Goal: Task Accomplishment & Management: Use online tool/utility

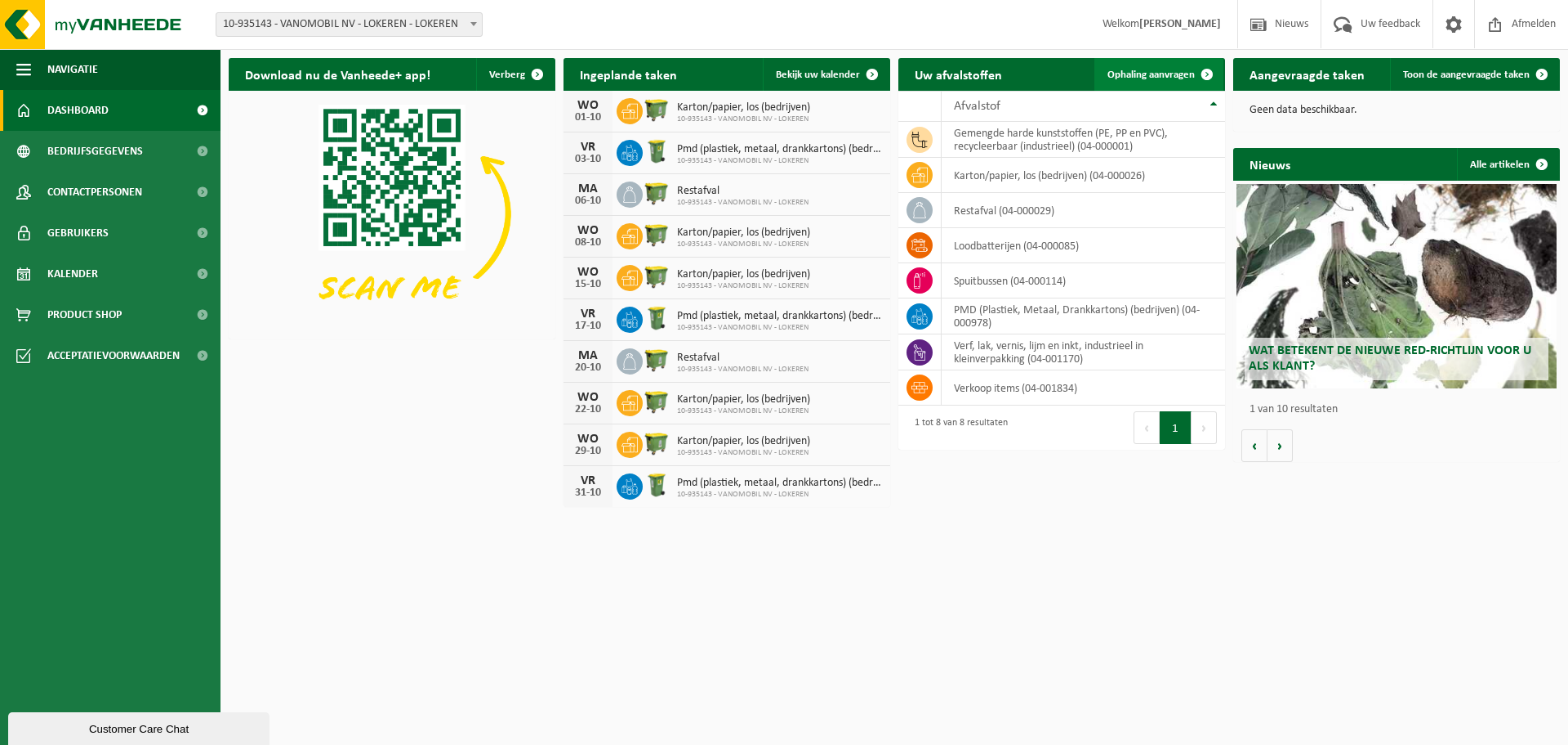
click at [1159, 67] on link "Ophaling aanvragen" at bounding box center [1159, 74] width 129 height 33
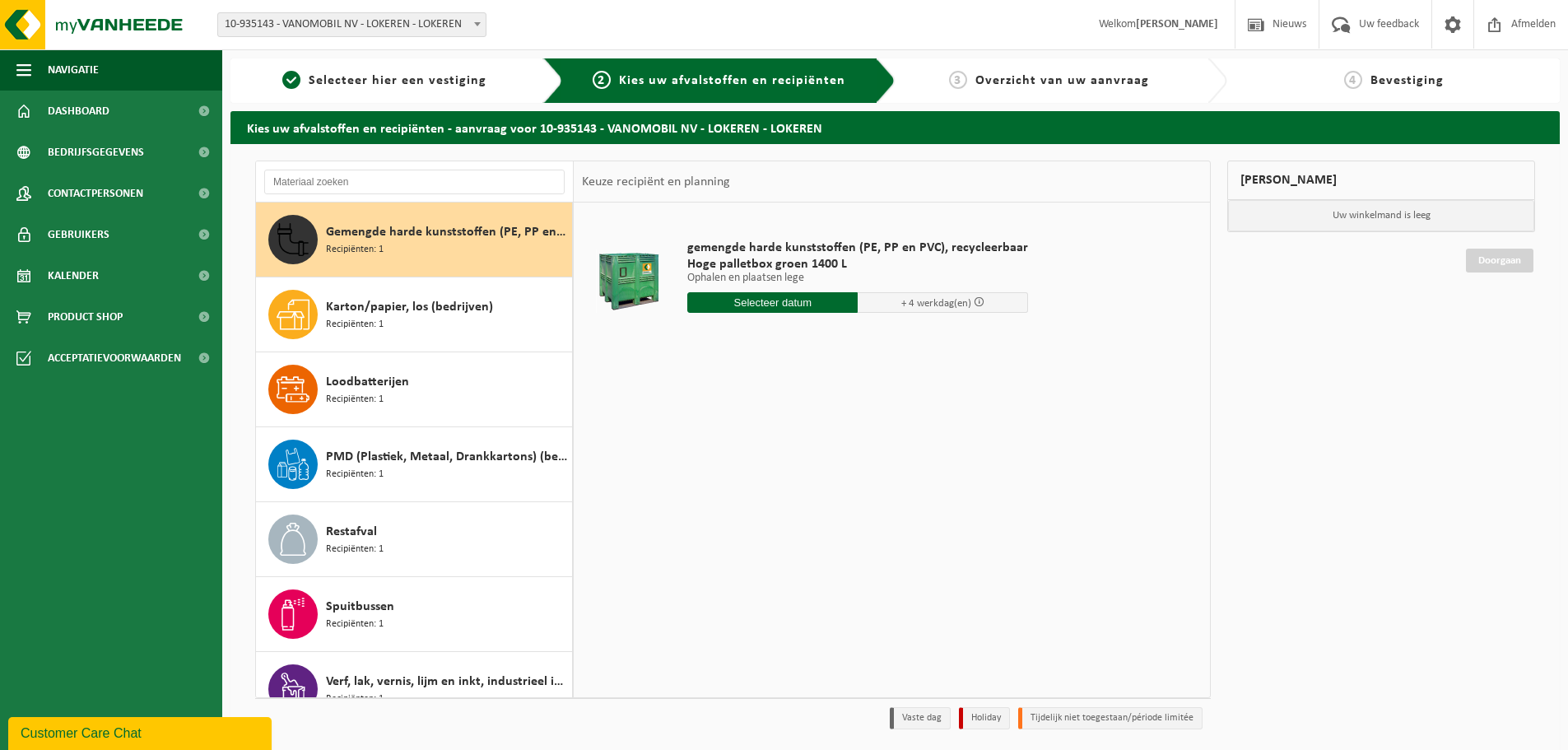
click at [767, 303] on input "text" at bounding box center [772, 301] width 171 height 20
click at [697, 496] on div "29" at bounding box center [703, 501] width 29 height 26
type input "Van 2025-09-29"
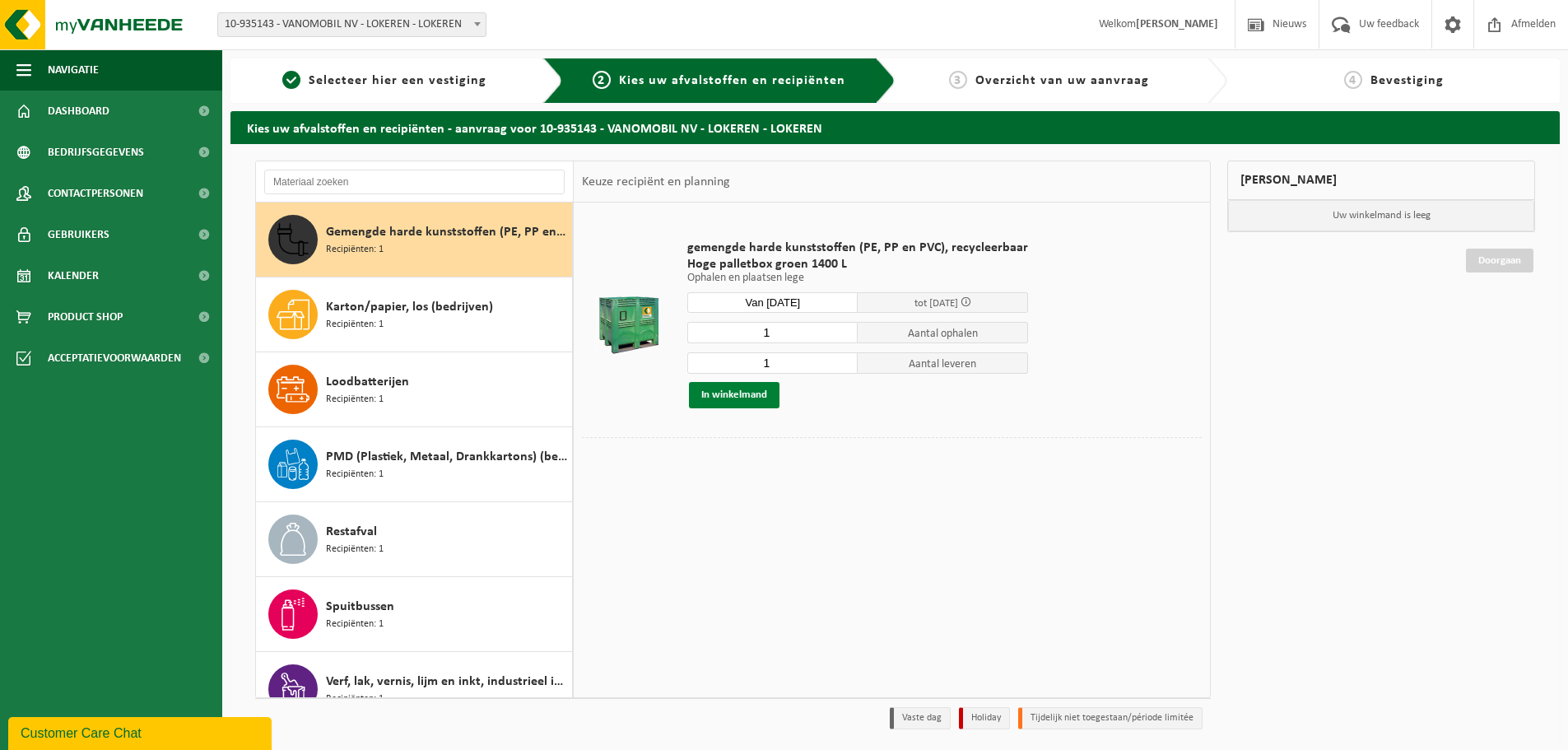
click at [727, 398] on button "In winkelmand" at bounding box center [734, 394] width 90 height 26
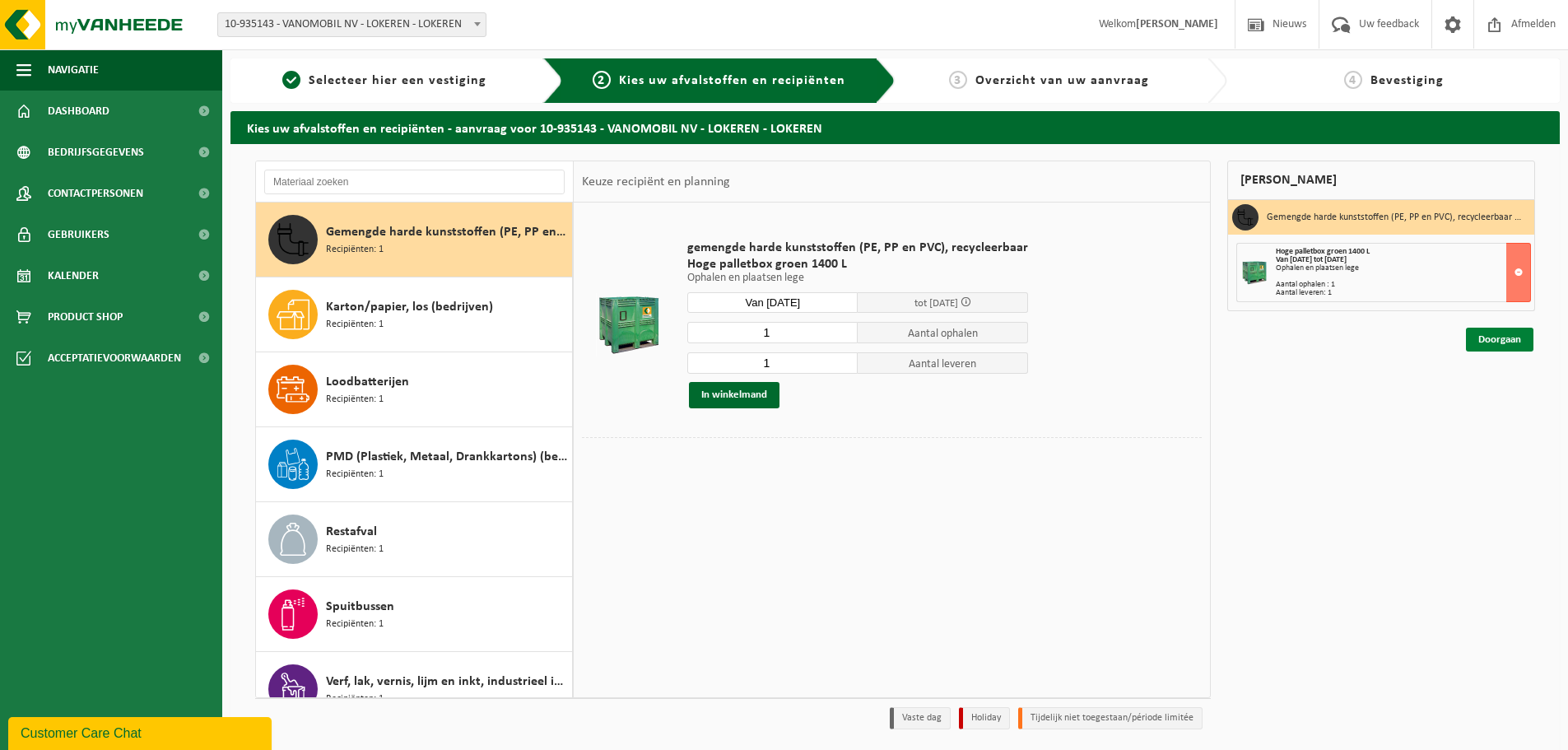
click at [1499, 340] on link "Doorgaan" at bounding box center [1499, 339] width 68 height 24
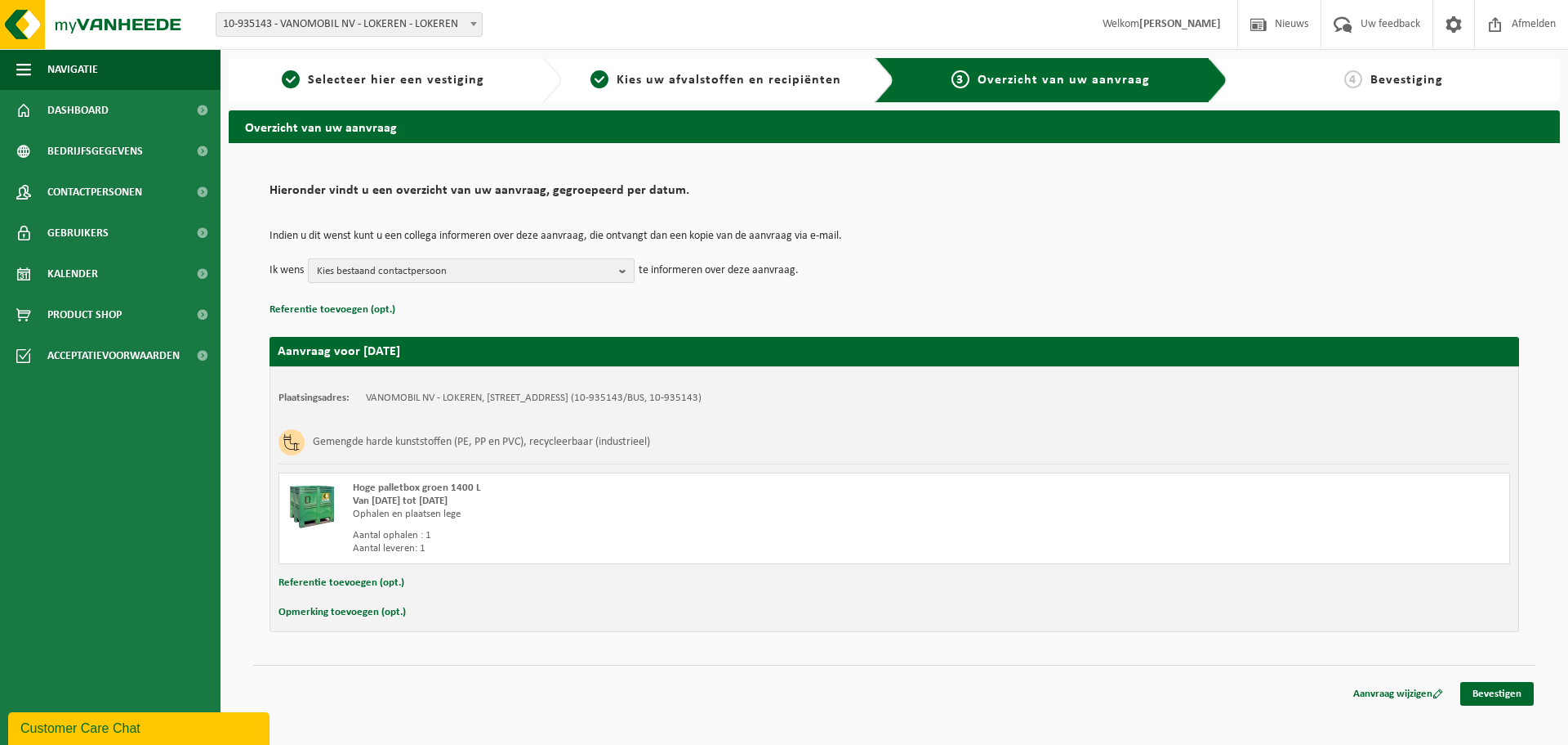
click at [447, 268] on span "Kies bestaand contactpersoon" at bounding box center [464, 270] width 295 height 24
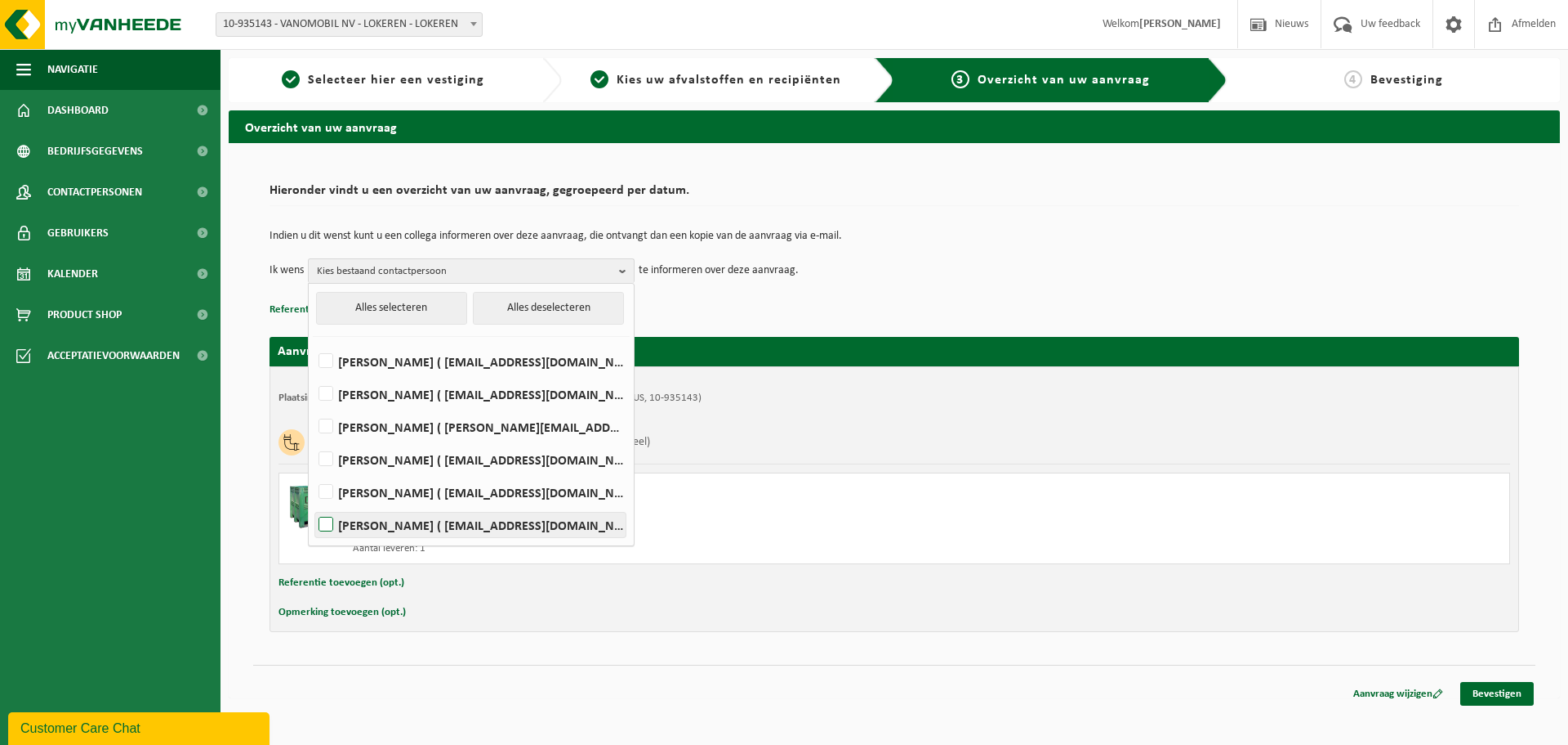
click at [328, 527] on label "[PERSON_NAME] ( [EMAIL_ADDRESS][DOMAIN_NAME] )" at bounding box center [470, 524] width 311 height 24
click at [313, 504] on input "[PERSON_NAME] ( [EMAIL_ADDRESS][DOMAIN_NAME] )" at bounding box center [312, 503] width 1 height 1
checkbox input "true"
click at [808, 312] on p "Referentie toevoegen (opt.)" at bounding box center [894, 310] width 1250 height 21
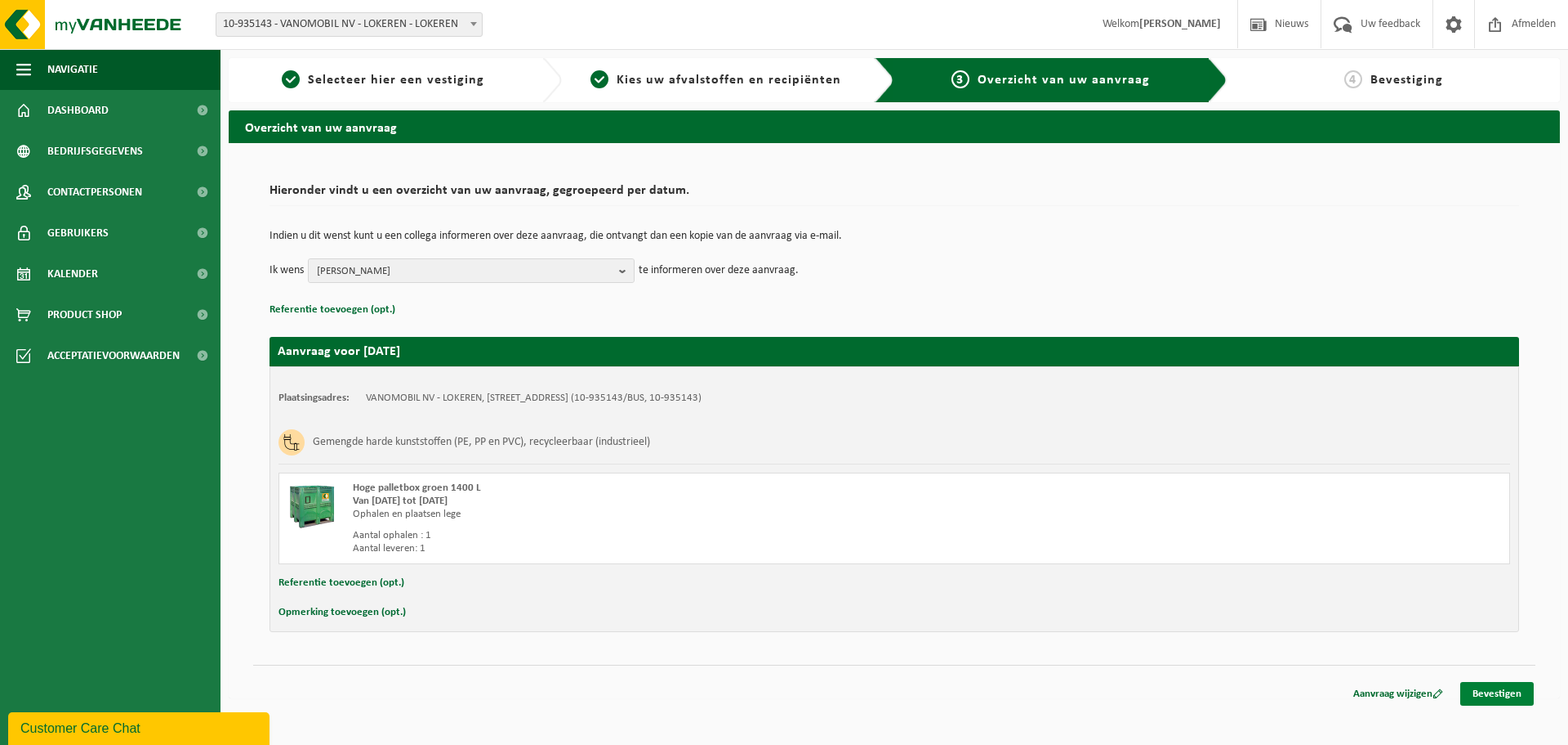
click at [1497, 688] on link "Bevestigen" at bounding box center [1497, 693] width 73 height 24
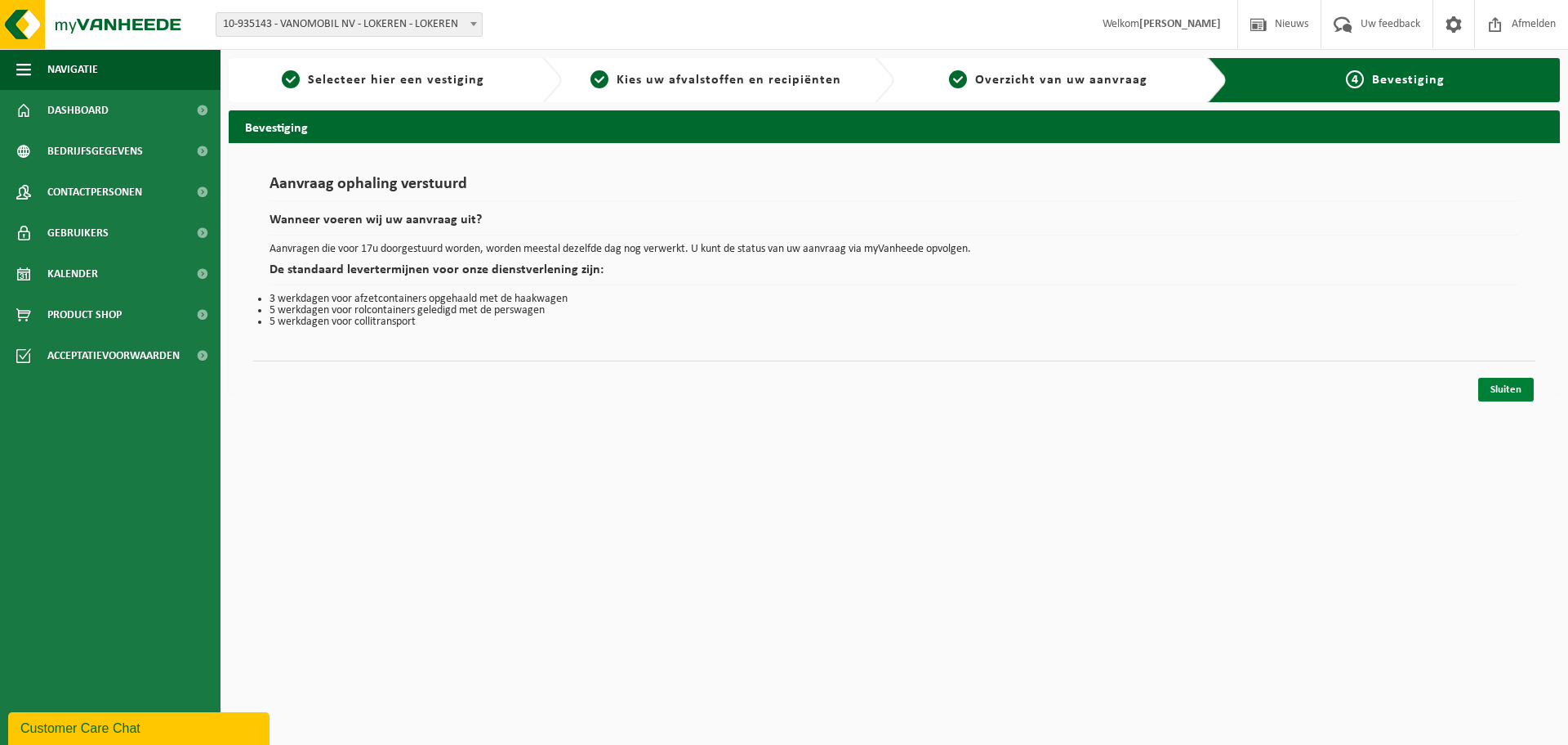
click at [1506, 392] on link "Sluiten" at bounding box center [1506, 389] width 56 height 24
